Goal: Information Seeking & Learning: Learn about a topic

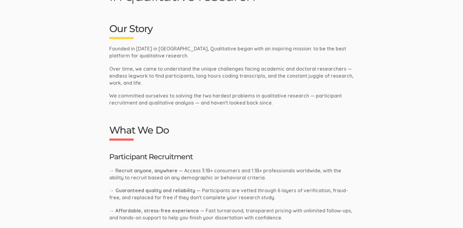
scroll to position [214, 0]
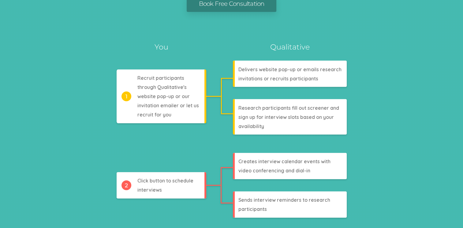
scroll to position [245, 0]
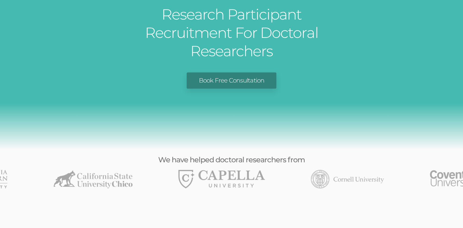
scroll to position [184, 0]
